Goal: Participate in discussion: Engage in conversation with other users on a specific topic

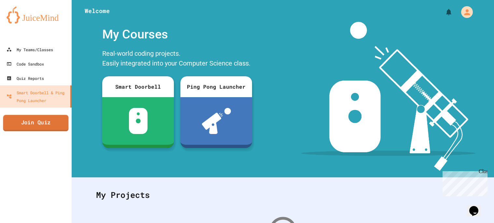
click at [36, 121] on link "Join Quiz" at bounding box center [35, 123] width 65 height 16
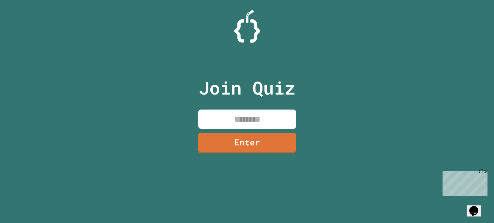
click at [232, 121] on input at bounding box center [247, 118] width 98 height 19
type input "********"
click at [255, 141] on link "Enter" at bounding box center [246, 142] width 95 height 22
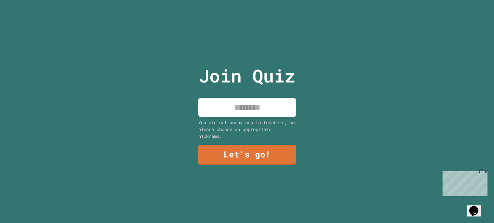
click at [225, 105] on input at bounding box center [247, 107] width 98 height 19
type input "****"
click at [254, 166] on div "Join Quiz **** You are not anonymous to teachers, so please choose an appropria…" at bounding box center [247, 111] width 110 height 223
click at [254, 159] on link "Let's go!" at bounding box center [247, 154] width 99 height 21
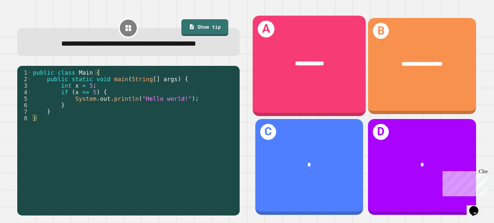
click at [327, 103] on div "**********" at bounding box center [309, 66] width 113 height 101
click at [331, 87] on div "**********" at bounding box center [309, 66] width 113 height 101
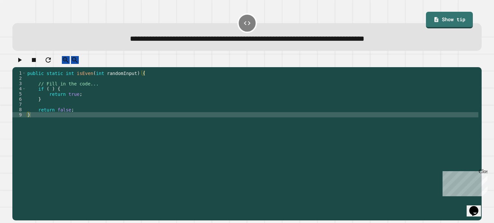
click at [72, 95] on div "public static int isEven ( int randomInput ) { // Fill in the code... if ( ) { …" at bounding box center [252, 143] width 453 height 146
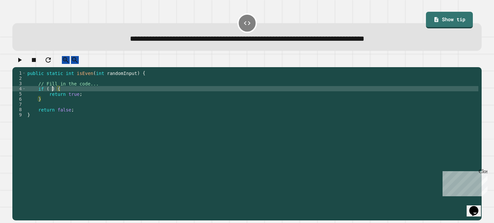
click at [51, 94] on div "public static int isEven ( int randomInput ) { // Fill in the code... if ( ) { …" at bounding box center [252, 143] width 453 height 146
click at [23, 64] on button "button" at bounding box center [20, 60] width 8 height 8
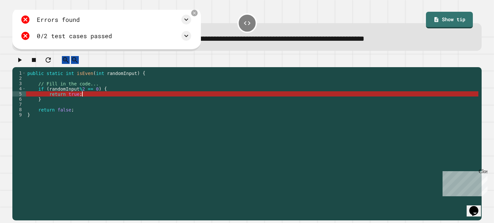
scroll to position [0, 4]
click at [89, 101] on div "public static int isEven ( int randomInput ) { // Fill in the code... if ( rand…" at bounding box center [252, 143] width 453 height 146
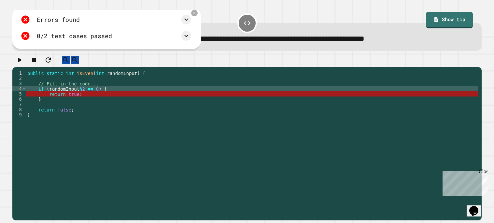
click at [84, 93] on div "public static int isEven ( int randomInput ) { // Fill in the code... if ( rand…" at bounding box center [252, 143] width 453 height 146
click at [185, 18] on icon at bounding box center [186, 20] width 8 height 8
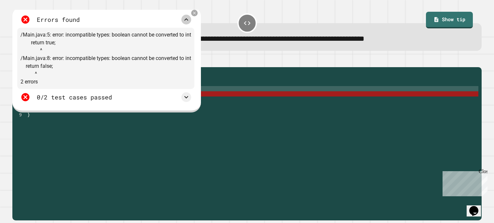
click at [185, 19] on icon at bounding box center [186, 20] width 8 height 8
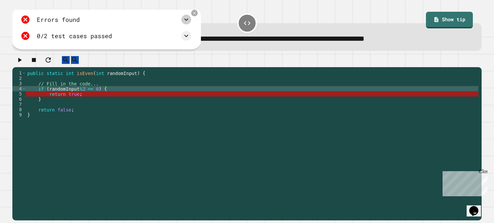
click at [365, 35] on span "**********" at bounding box center [247, 38] width 235 height 7
click at [431, 36] on div "**********" at bounding box center [247, 38] width 450 height 11
click at [439, 25] on link "Show tip" at bounding box center [450, 20] width 48 height 18
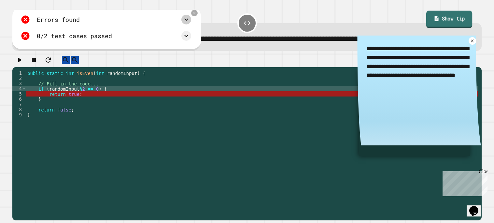
click at [435, 20] on icon at bounding box center [437, 18] width 4 height 5
click at [186, 23] on icon at bounding box center [186, 20] width 8 height 8
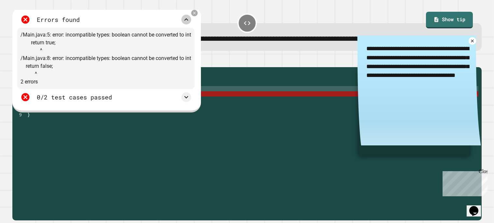
click at [186, 23] on icon at bounding box center [186, 20] width 8 height 8
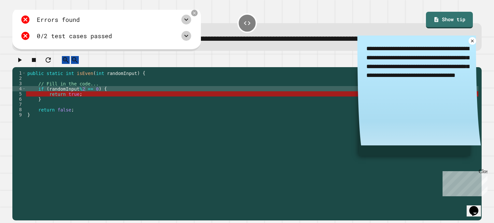
click at [188, 37] on icon at bounding box center [186, 36] width 8 height 8
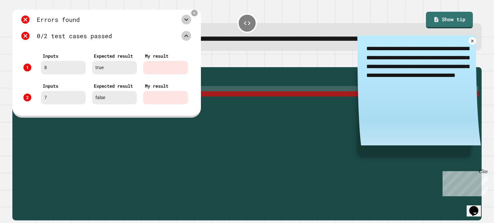
click at [188, 37] on icon at bounding box center [186, 36] width 8 height 8
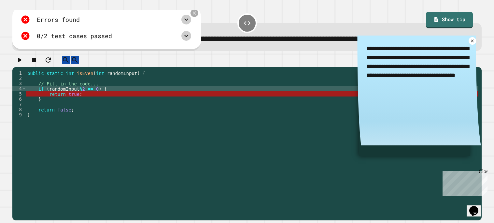
click at [194, 14] on icon at bounding box center [195, 13] width 6 height 6
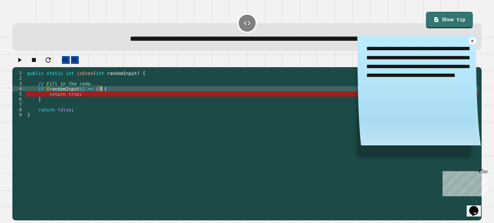
click at [102, 93] on div "public static int isEven ( int randomInput ) { // Fill in the code... if ( rand…" at bounding box center [252, 143] width 453 height 146
click at [69, 77] on div "public static int isEven ( int randomInput ) { // Fill in the code... if ( rand…" at bounding box center [252, 143] width 453 height 146
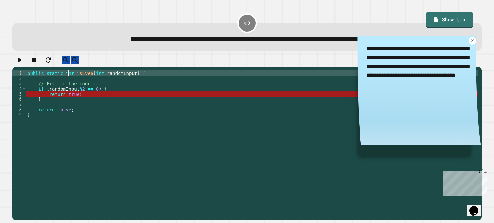
click at [69, 77] on div "public static int isEven ( int randomInput ) { // Fill in the code... if ( rand…" at bounding box center [252, 143] width 453 height 146
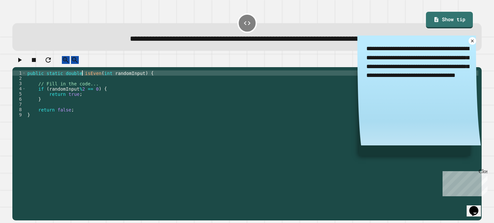
type textarea "**********"
click at [23, 62] on icon "button" at bounding box center [20, 60] width 8 height 8
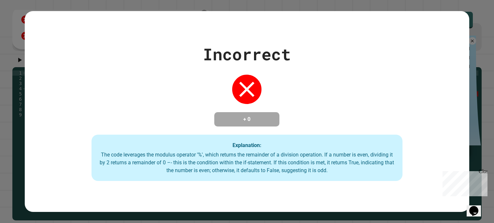
click at [130, 82] on div "Incorrect + 0 Explanation: The code leverages the modulus operator '%', which r…" at bounding box center [247, 111] width 445 height 139
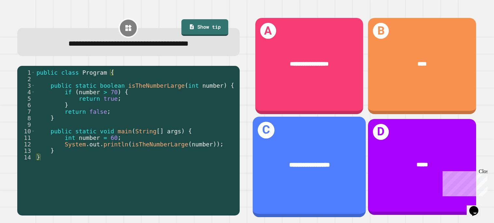
click at [301, 155] on div "**********" at bounding box center [309, 165] width 113 height 35
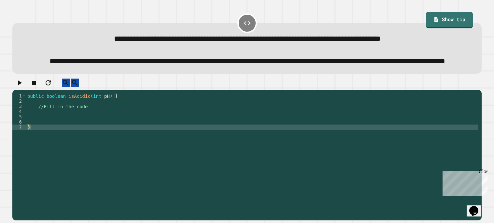
click at [98, 117] on div "public boolean isAcidic ( int pH ) { //Fill in the code }" at bounding box center [252, 147] width 453 height 109
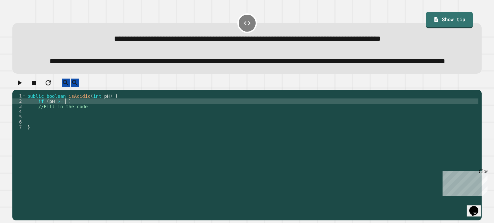
scroll to position [0, 3]
click at [77, 118] on div "public boolean isAcidic ( int pH ) { if ( pH >= 7 ) //Fill in the code }" at bounding box center [252, 147] width 453 height 109
click at [49, 121] on div "public boolean isAcidic ( int pH ) { if ( pH >= 7 //Fill in the code }" at bounding box center [252, 147] width 453 height 109
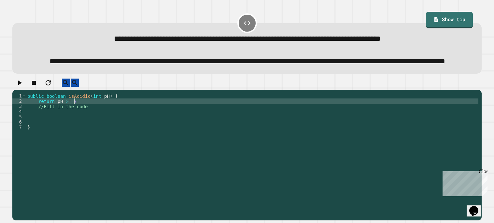
click at [73, 119] on div "public boolean isAcidic ( int pH ) { return pH >= 7 //Fill in the code }" at bounding box center [252, 147] width 453 height 109
click at [79, 119] on div "public boolean isAcidic ( int pH ) { return pH >= 7 //Fill in the code }" at bounding box center [252, 147] width 453 height 109
click at [77, 118] on div "public boolean isAcidic ( int pH ) { return pH >= 7 ; //Fill in the code }" at bounding box center [252, 147] width 453 height 109
click at [57, 119] on div "public boolean isAcidic ( int pH ) { return pH >= 7 ) ; //Fill in the code }" at bounding box center [252, 147] width 453 height 109
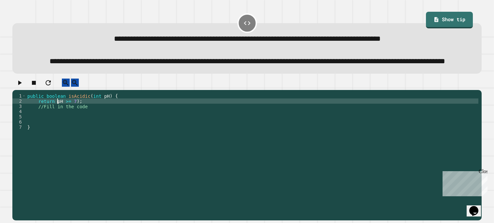
scroll to position [0, 2]
click at [21, 87] on icon "button" at bounding box center [20, 83] width 8 height 8
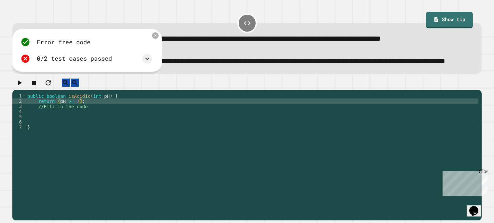
click at [154, 67] on div "Error free code falseaaljcwvinrhwaclrnqw34rqwhx3xernqwr3ha3xrnhtrue 0/2 test ca…" at bounding box center [86, 50] width 138 height 33
click at [150, 63] on icon at bounding box center [147, 59] width 8 height 8
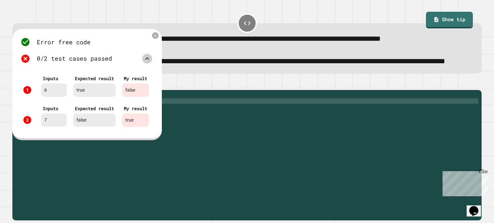
click at [146, 60] on icon at bounding box center [147, 58] width 4 height 2
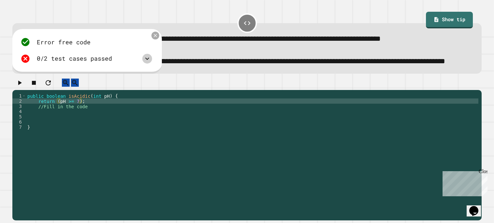
click at [156, 38] on icon at bounding box center [156, 36] width 6 height 6
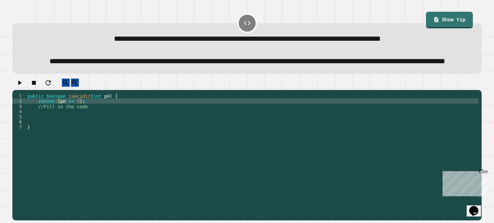
click at [70, 118] on div "public boolean isAcidic ( int pH ) { return ( pH >= 7 ) ; //Fill in the code }" at bounding box center [252, 147] width 453 height 109
click at [23, 87] on icon "button" at bounding box center [20, 83] width 8 height 8
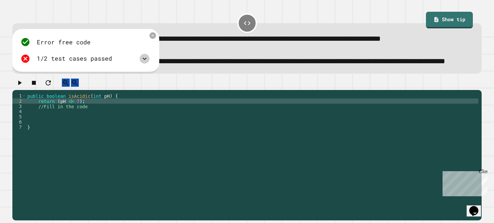
click at [142, 63] on icon at bounding box center [145, 59] width 8 height 8
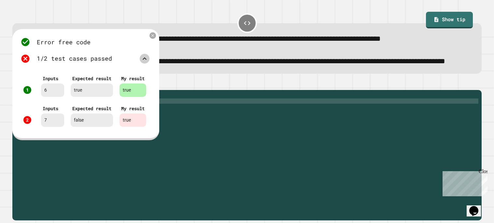
click at [142, 63] on icon at bounding box center [145, 59] width 8 height 8
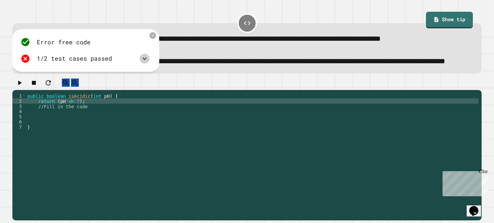
click at [74, 116] on div "public boolean isAcidic ( int pH ) { return ( pH <= 7 ) ; //Fill in the code }" at bounding box center [252, 147] width 453 height 109
type textarea "**********"
click at [22, 85] on icon "button" at bounding box center [20, 82] width 4 height 5
